Goal: Information Seeking & Learning: Find specific fact

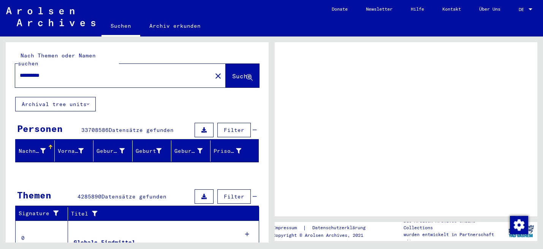
click at [529, 11] on div at bounding box center [530, 9] width 7 height 5
click at [530, 10] on div at bounding box center [530, 9] width 4 height 2
click at [531, 9] on div at bounding box center [530, 9] width 4 height 2
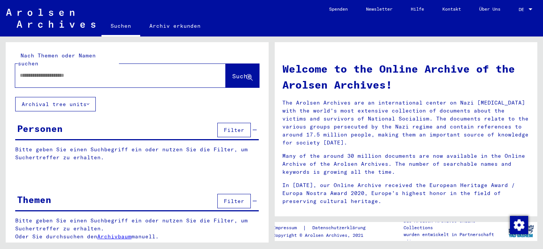
type input "**********"
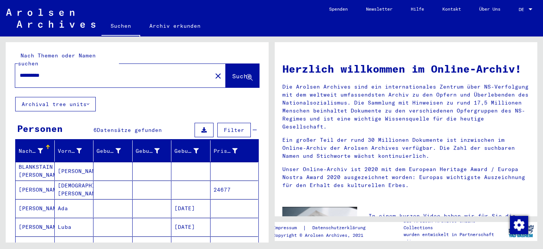
click at [530, 10] on div at bounding box center [530, 9] width 7 height 5
click at [517, 13] on span "English" at bounding box center [511, 14] width 19 height 6
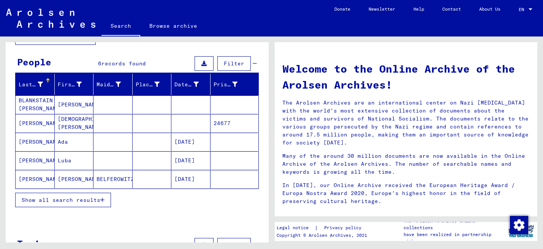
scroll to position [61, 0]
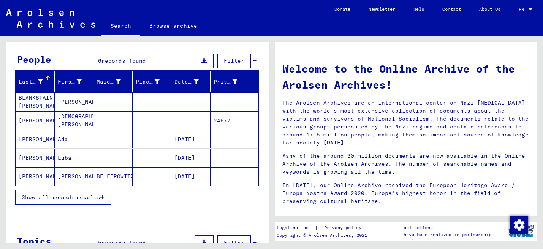
click at [104, 199] on button "Show all search results" at bounding box center [63, 197] width 96 height 14
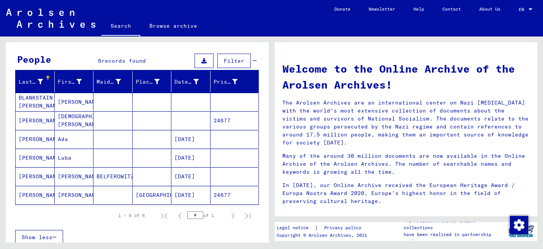
click at [35, 121] on mat-cell "[PERSON_NAME]" at bounding box center [35, 120] width 39 height 18
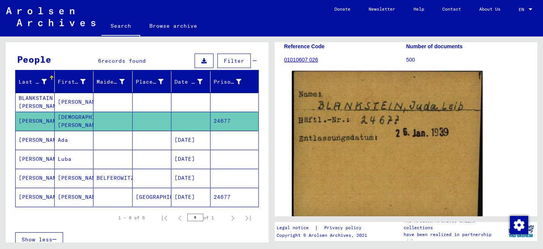
scroll to position [79, 0]
click at [392, 144] on img at bounding box center [387, 146] width 190 height 148
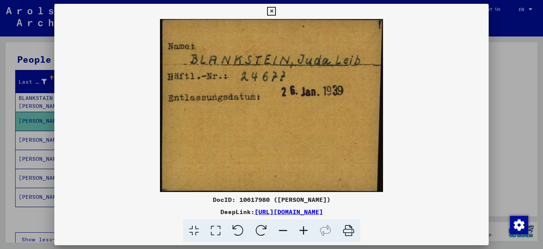
click at [309, 124] on img at bounding box center [271, 105] width 434 height 173
click at [304, 123] on img at bounding box center [271, 105] width 434 height 173
click at [272, 11] on icon at bounding box center [271, 11] width 9 height 9
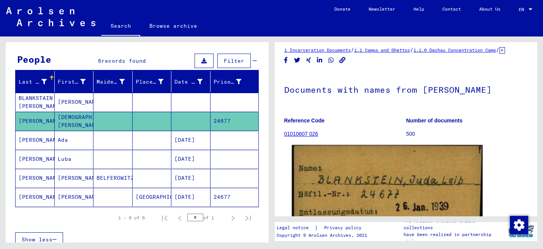
scroll to position [5, 0]
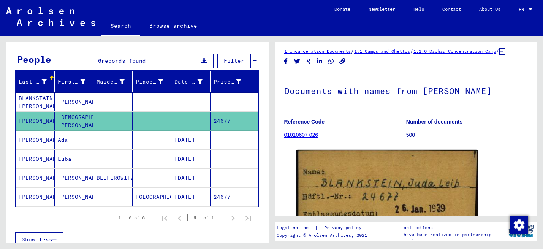
click at [361, 126] on p "Reference Code" at bounding box center [345, 122] width 122 height 8
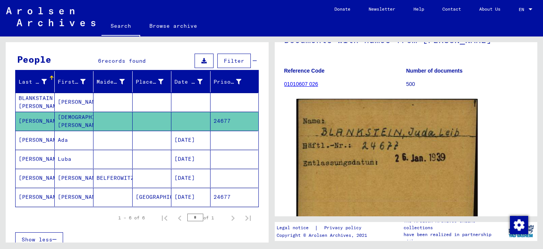
scroll to position [53, 0]
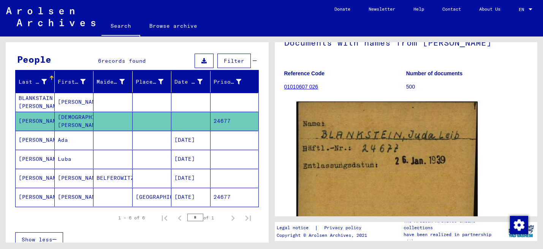
click at [63, 197] on mat-cell "[PERSON_NAME]" at bounding box center [74, 197] width 39 height 19
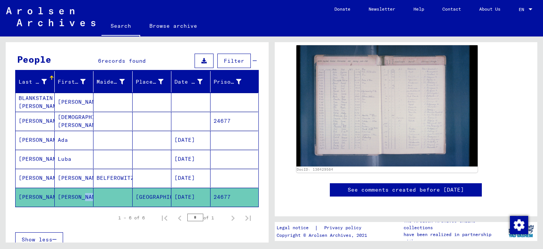
scroll to position [192, 0]
